Goal: Transaction & Acquisition: Obtain resource

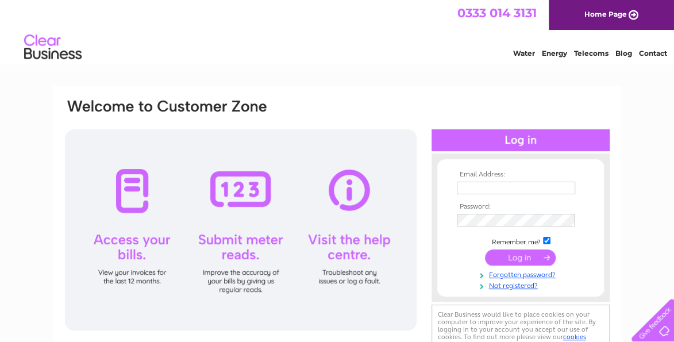
type input "accounts@tbmes.co.uk"
click at [518, 254] on input "submit" at bounding box center [520, 257] width 71 height 16
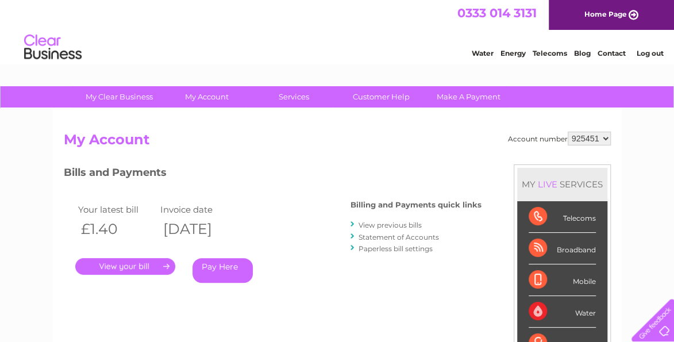
click at [607, 139] on select "925451 986368" at bounding box center [589, 139] width 43 height 14
select select "986368"
click at [568, 132] on select "925451 986368" at bounding box center [589, 139] width 43 height 14
click at [145, 266] on link "." at bounding box center [125, 266] width 100 height 17
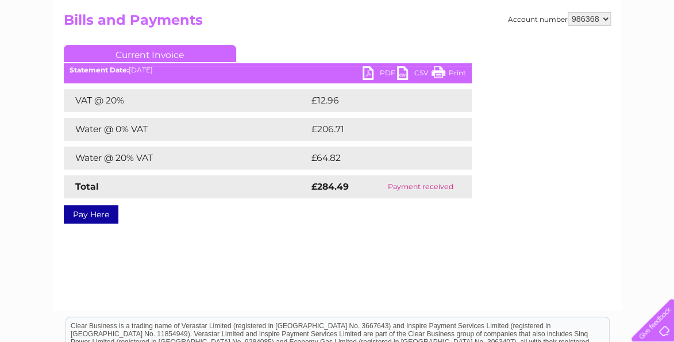
scroll to position [57, 0]
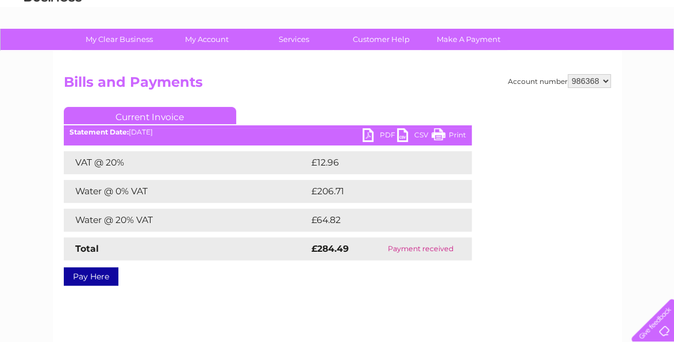
click at [383, 136] on link "PDF" at bounding box center [379, 136] width 34 height 17
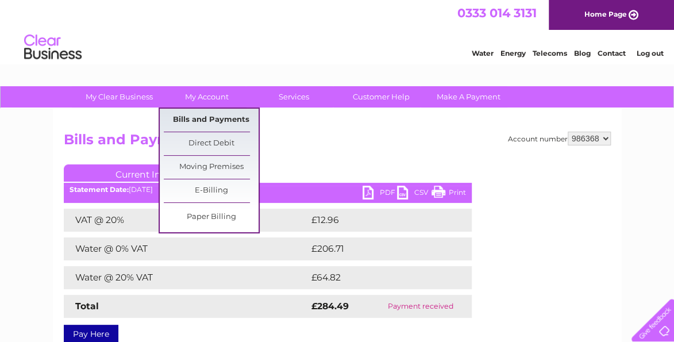
click at [215, 122] on link "Bills and Payments" at bounding box center [211, 120] width 95 height 23
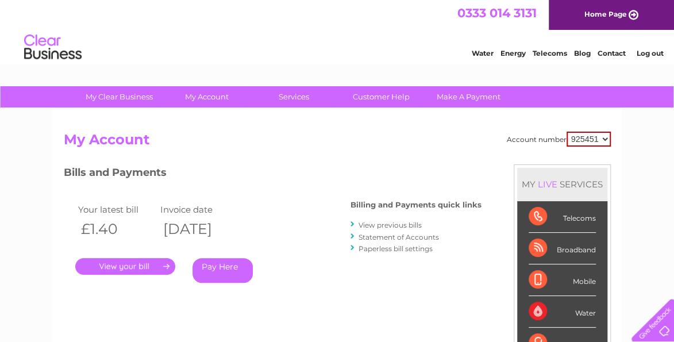
click at [594, 140] on select "925451 986368" at bounding box center [588, 139] width 44 height 15
select select "986368"
click at [566, 132] on select "925451 986368" at bounding box center [588, 139] width 44 height 15
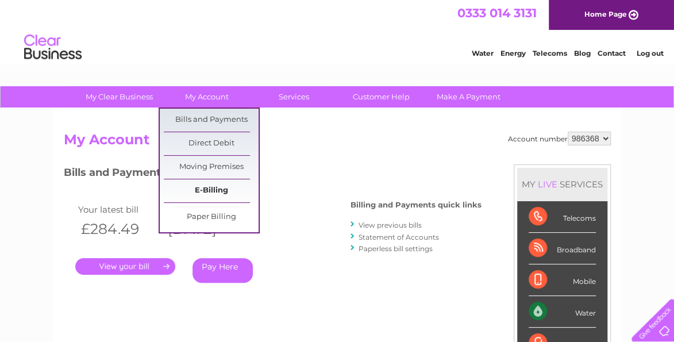
click at [215, 188] on link "E-Billing" at bounding box center [211, 190] width 95 height 23
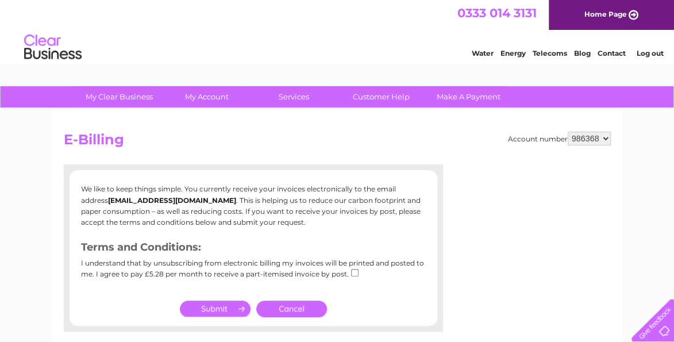
drag, startPoint x: 353, startPoint y: 273, endPoint x: 362, endPoint y: 306, distance: 34.7
click at [362, 306] on div "We like to keep things simple. You currently receive your invoices electronical…" at bounding box center [253, 248] width 379 height 144
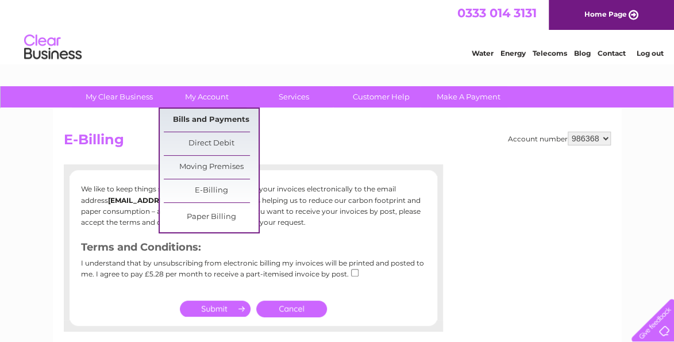
click at [214, 122] on link "Bills and Payments" at bounding box center [211, 120] width 95 height 23
click at [184, 117] on link "Bills and Payments" at bounding box center [211, 120] width 95 height 23
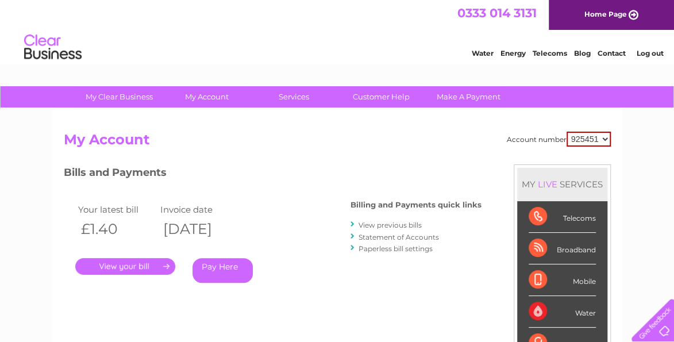
click at [580, 143] on select "925451 986368" at bounding box center [588, 139] width 44 height 15
select select "986368"
click at [566, 132] on select "925451 986368" at bounding box center [588, 139] width 44 height 15
click at [387, 227] on link "View previous bills" at bounding box center [389, 225] width 63 height 9
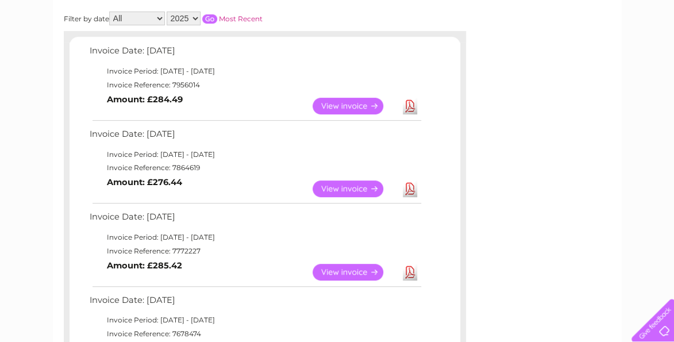
scroll to position [115, 0]
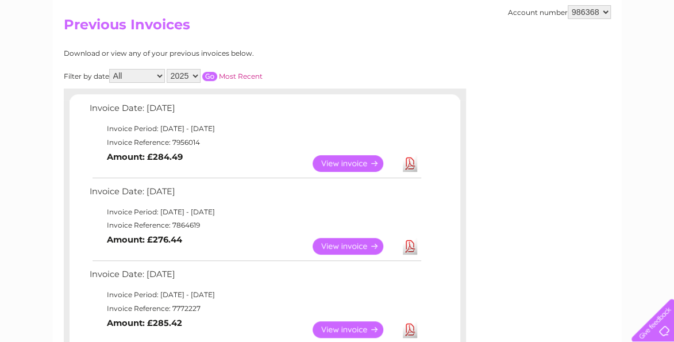
click at [357, 330] on link "View" at bounding box center [355, 329] width 84 height 17
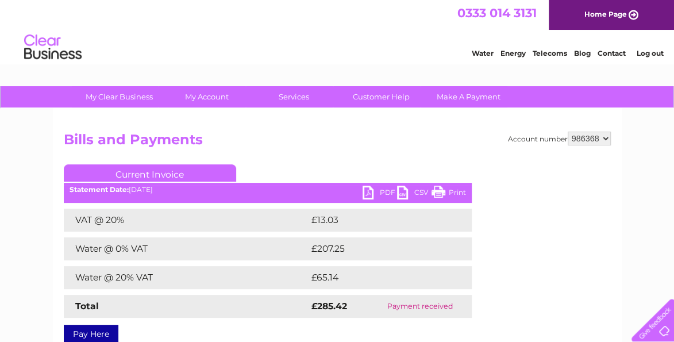
click at [386, 192] on link "PDF" at bounding box center [379, 194] width 34 height 17
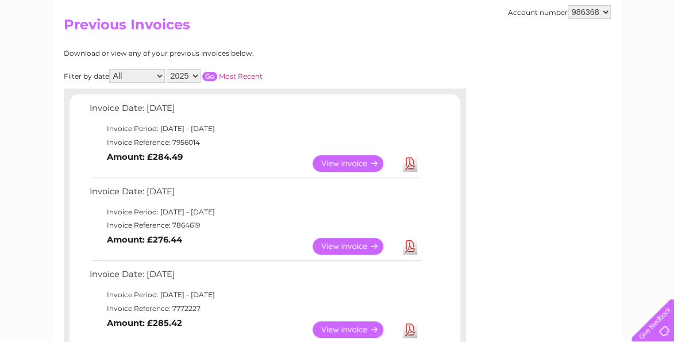
scroll to position [115, 0]
click at [357, 160] on link "View" at bounding box center [355, 163] width 84 height 17
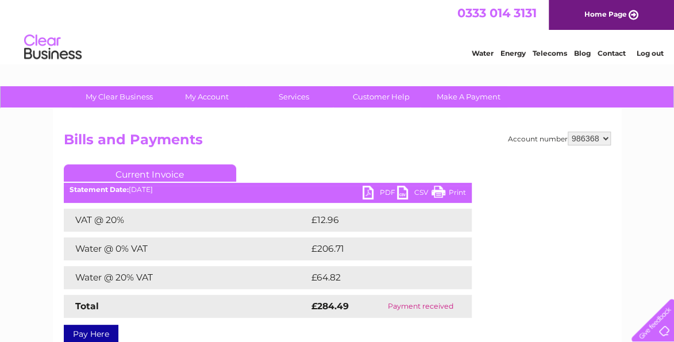
click at [383, 189] on link "PDF" at bounding box center [379, 194] width 34 height 17
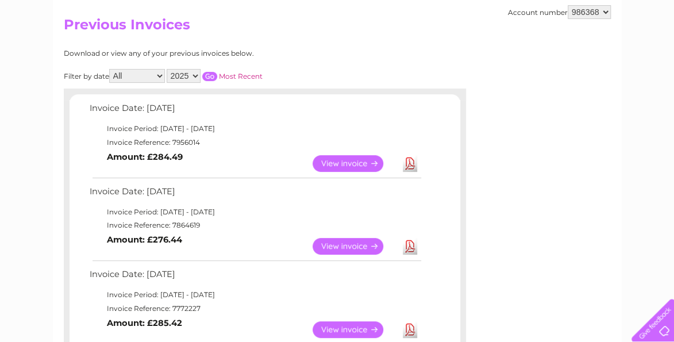
click at [337, 245] on link "View" at bounding box center [355, 246] width 84 height 17
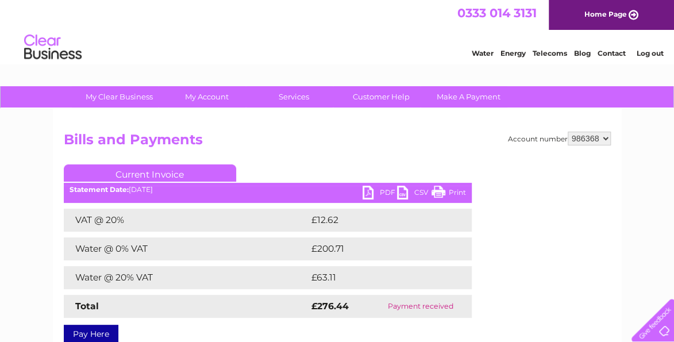
click at [373, 195] on link "PDF" at bounding box center [379, 194] width 34 height 17
